Goal: Transaction & Acquisition: Obtain resource

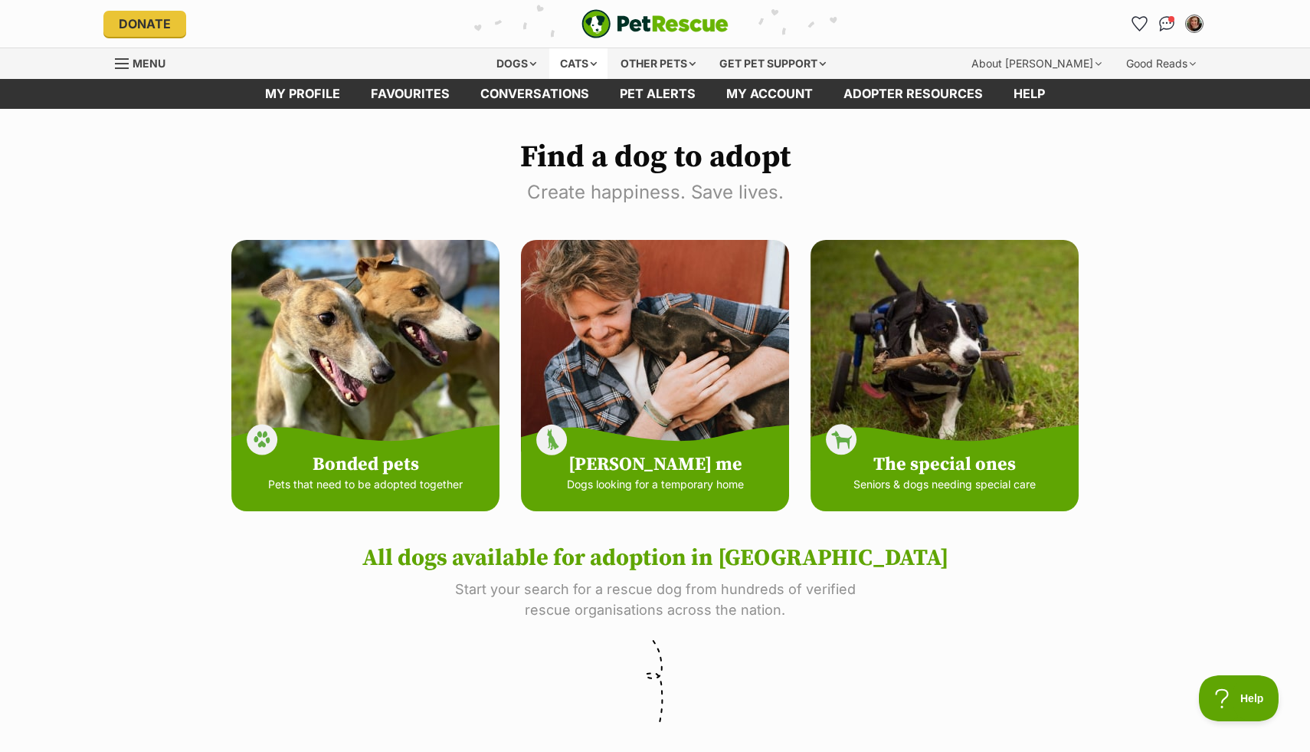
click at [579, 59] on div "Cats" at bounding box center [578, 63] width 58 height 31
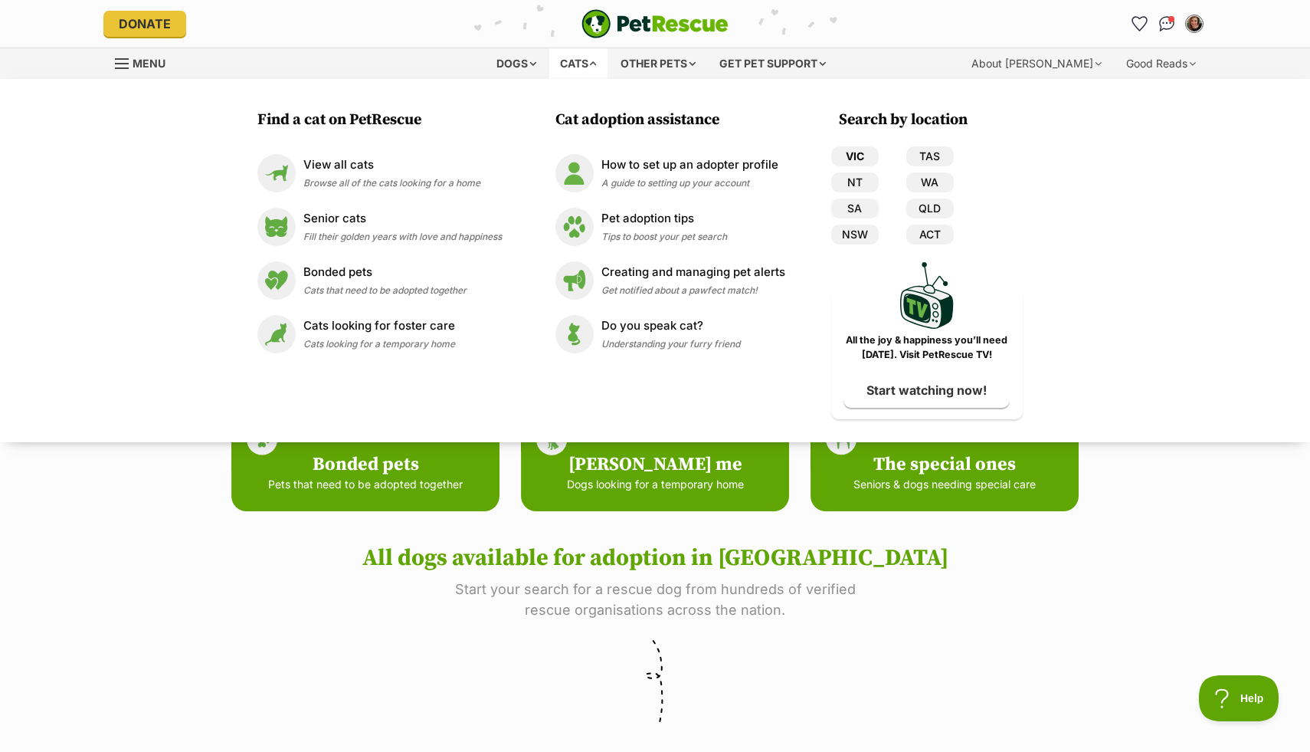
click at [864, 150] on link "VIC" at bounding box center [855, 156] width 48 height 20
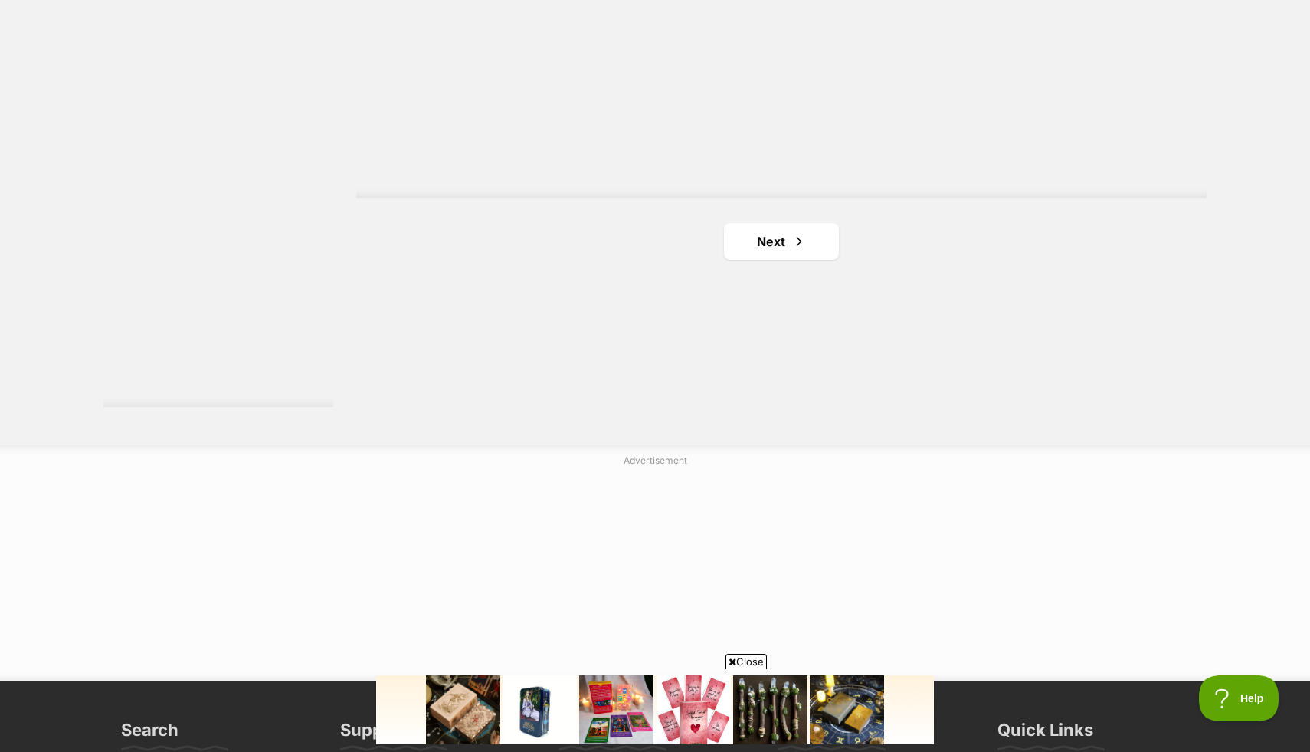
scroll to position [2832, 0]
click at [794, 238] on span "Next page" at bounding box center [798, 240] width 15 height 18
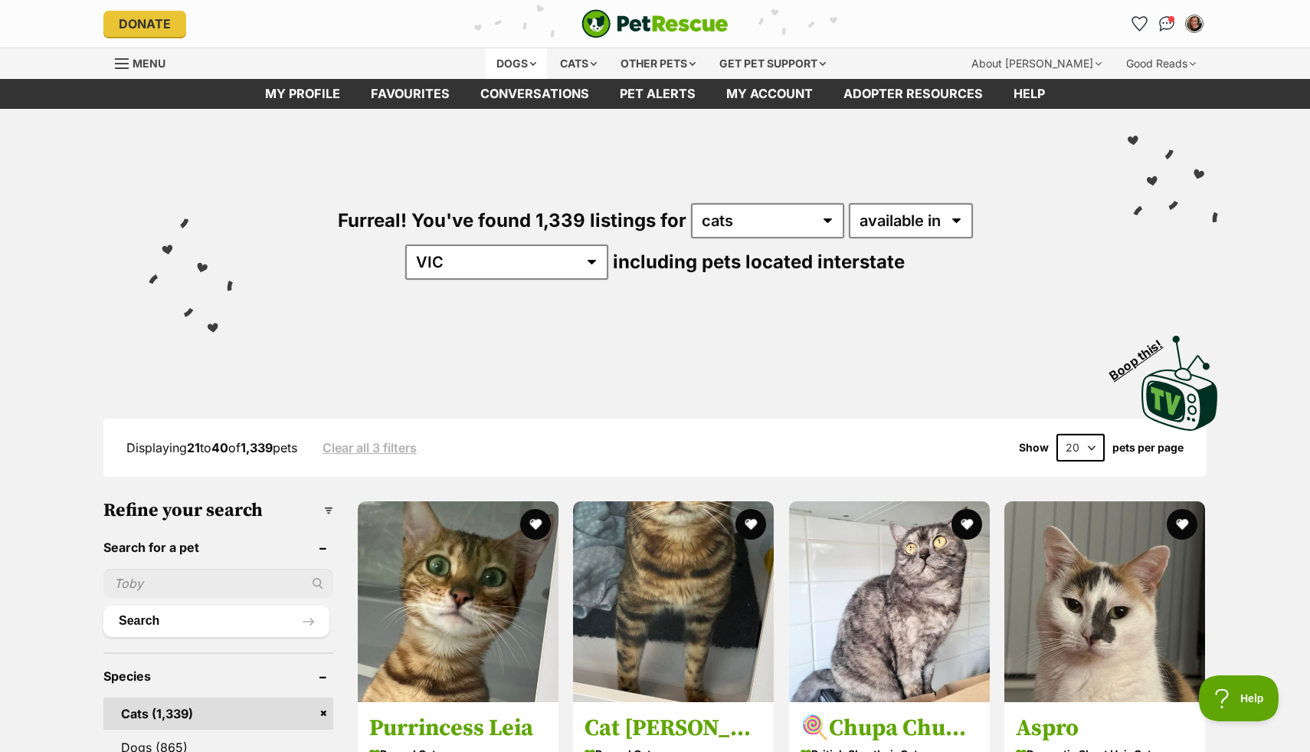
click at [521, 67] on div "Dogs" at bounding box center [516, 63] width 61 height 31
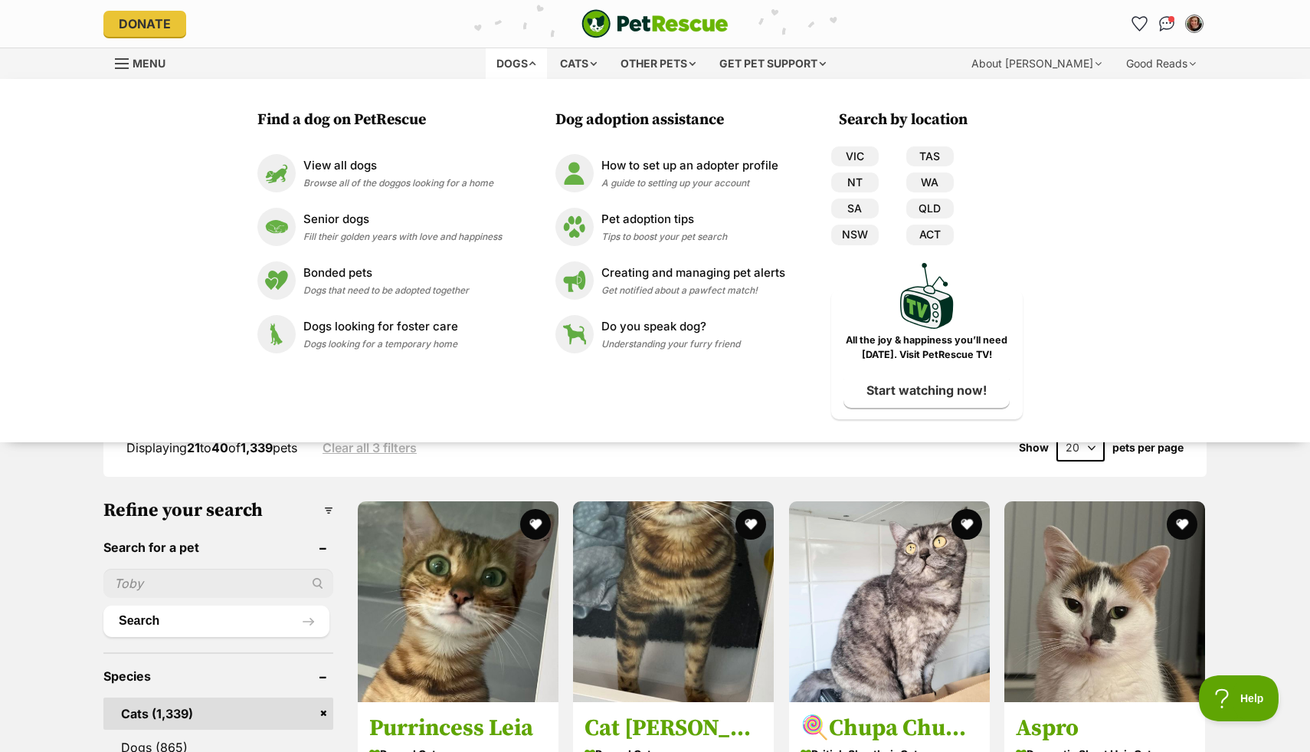
click at [1140, 162] on div "Find a dog on PetRescue View all dogs Browse all of the doggos looking for a ho…" at bounding box center [655, 260] width 1310 height 363
